Goal: Task Accomplishment & Management: Manage account settings

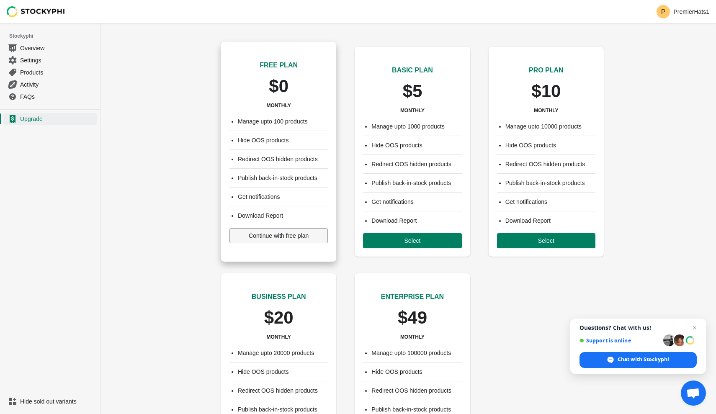
click at [258, 236] on span "Continue with free plan" at bounding box center [279, 235] width 60 height 7
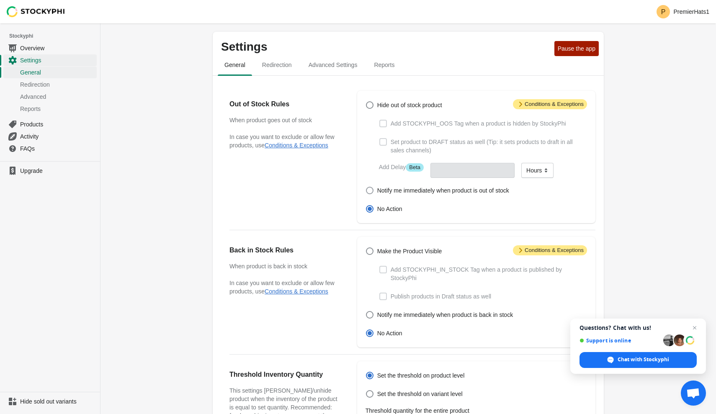
click at [369, 190] on span at bounding box center [370, 191] width 8 height 8
click at [366, 187] on input "Notify me immediately when product is out of stock" at bounding box center [366, 187] width 0 height 0
radio input "true"
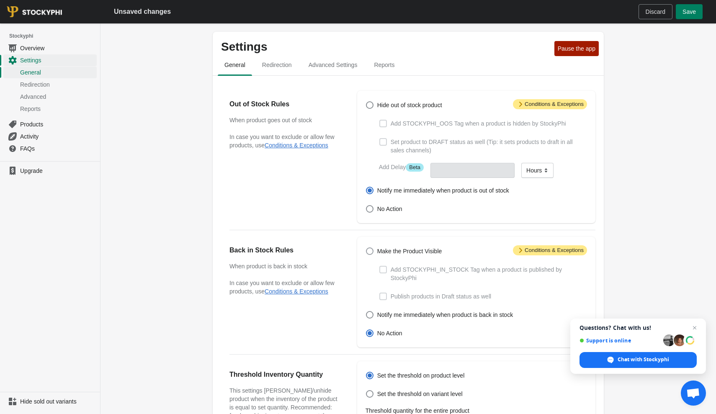
click at [370, 249] on span at bounding box center [370, 251] width 8 height 8
click at [366, 248] on input "Make the Product Visible" at bounding box center [366, 247] width 0 height 0
radio input "true"
click at [584, 44] on button "Pause the app" at bounding box center [576, 48] width 44 height 15
